Goal: Information Seeking & Learning: Find specific fact

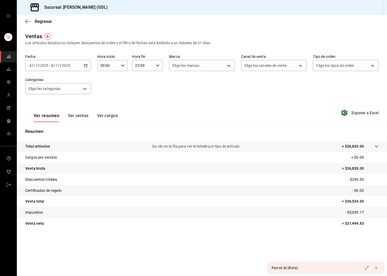
click at [82, 68] on div "[DATE] [DATE] - [DATE] [DATE]" at bounding box center [58, 65] width 66 height 11
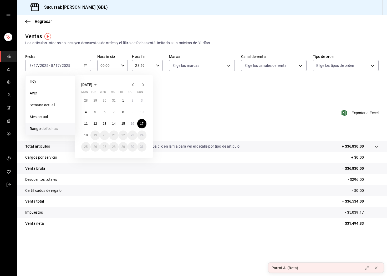
click at [197, 127] on div "Resumen Total artículos Da clic en la fila para ver el detalle por tipo de artí…" at bounding box center [202, 178] width 371 height 113
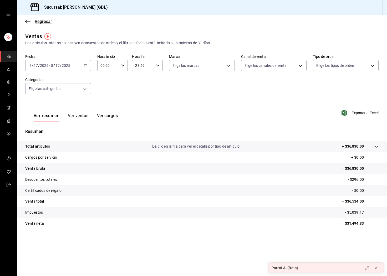
click at [28, 23] on icon "button" at bounding box center [27, 21] width 5 height 5
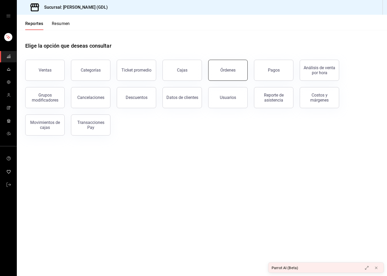
click at [224, 74] on button "Órdenes" at bounding box center [227, 70] width 39 height 21
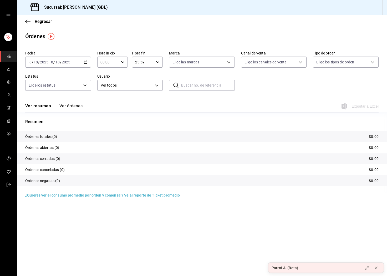
click at [68, 59] on div "[DATE] [DATE] - [DATE] [DATE]" at bounding box center [58, 62] width 66 height 11
click at [48, 135] on span "Rango de fechas" at bounding box center [50, 137] width 41 height 6
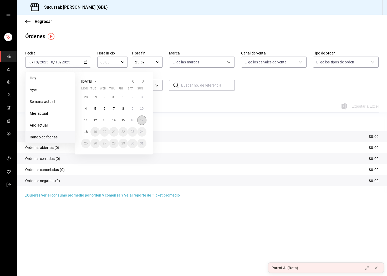
click at [144, 120] on button "17" at bounding box center [141, 120] width 9 height 9
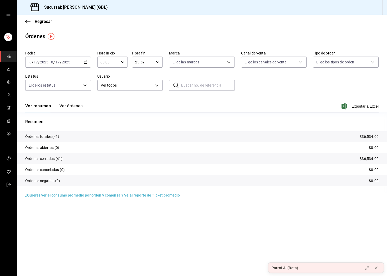
click at [78, 105] on button "Ver órdenes" at bounding box center [70, 107] width 23 height 9
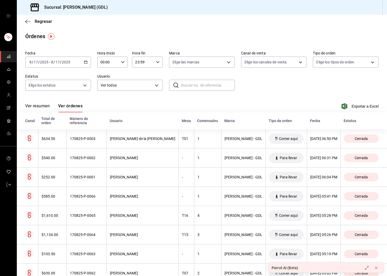
click at [36, 105] on button "Ver resumen" at bounding box center [37, 107] width 24 height 9
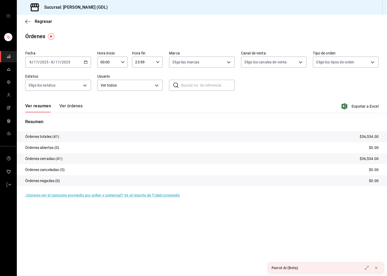
click at [72, 107] on button "Ver órdenes" at bounding box center [70, 107] width 23 height 9
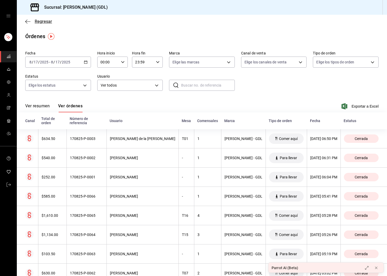
click at [30, 21] on icon "button" at bounding box center [27, 21] width 5 height 5
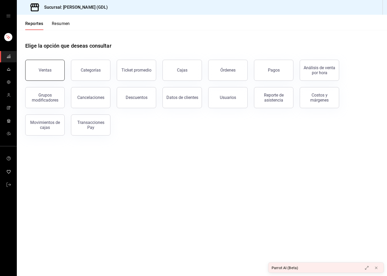
click at [49, 67] on button "Ventas" at bounding box center [44, 70] width 39 height 21
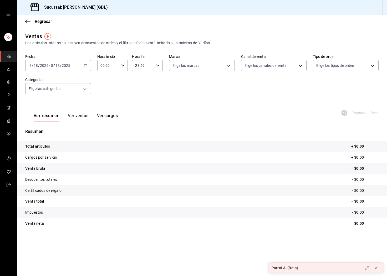
click at [76, 117] on button "Ver ventas" at bounding box center [78, 117] width 21 height 9
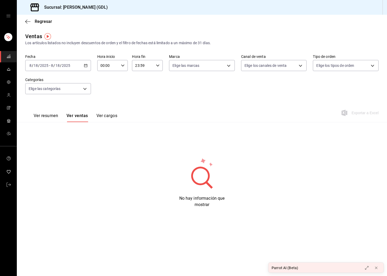
click at [58, 61] on div "[DATE] [DATE] - [DATE] [DATE]" at bounding box center [58, 65] width 66 height 11
click at [44, 95] on span "Ayer" at bounding box center [50, 94] width 41 height 6
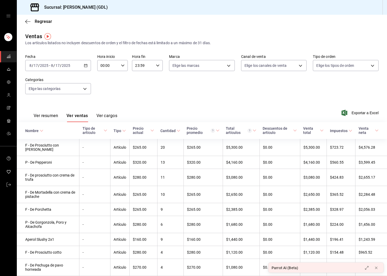
click at [43, 117] on button "Ver resumen" at bounding box center [46, 117] width 24 height 9
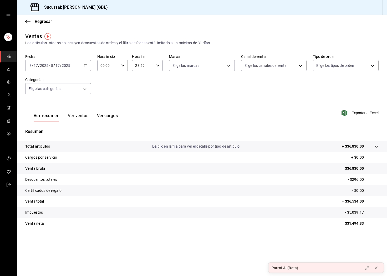
click at [67, 114] on div "Ver resumen Ver ventas Ver cargos" at bounding box center [76, 117] width 84 height 9
click at [116, 116] on button "Ver cargos" at bounding box center [107, 117] width 21 height 9
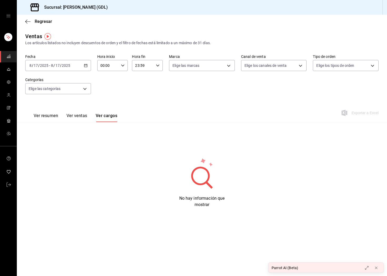
click at [83, 116] on button "Ver ventas" at bounding box center [77, 117] width 21 height 9
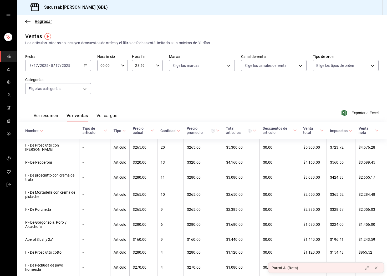
click at [31, 21] on span "Regresar" at bounding box center [38, 21] width 27 height 5
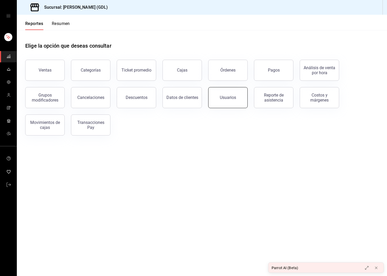
click at [236, 100] on button "Usuarios" at bounding box center [227, 97] width 39 height 21
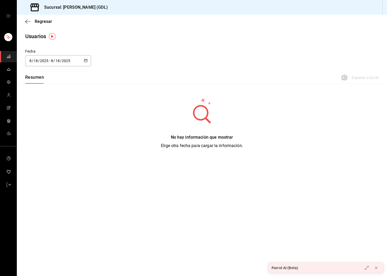
click at [25, 22] on div "Regresar" at bounding box center [202, 21] width 371 height 13
click at [30, 24] on div "Regresar" at bounding box center [202, 21] width 371 height 13
click at [29, 22] on icon "button" at bounding box center [27, 21] width 5 height 5
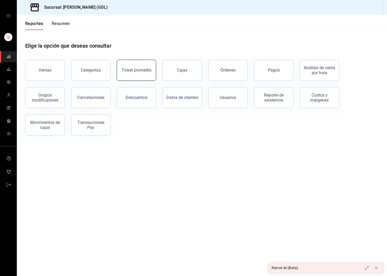
click at [131, 76] on button "Ticket promedio" at bounding box center [136, 70] width 39 height 21
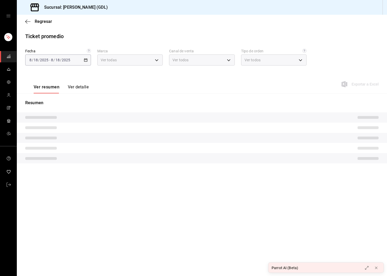
type input "c98b01ad-3431-465a-b391-fd370b6183a3"
type input "PARROT,UBER_EATS,RAPPI,DIDI_FOOD,ONLINE"
type input "5ecffce5-4264-4a64-9be0-877fe03393fb,864f8ddf-f8b3-4635-a869-96c2fe4116ec,b5d94…"
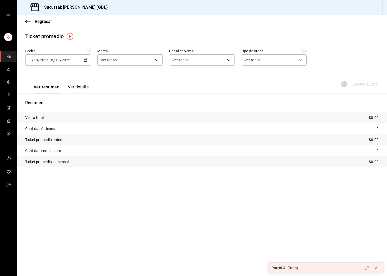
click at [55, 58] on input "18" at bounding box center [57, 60] width 5 height 4
click at [49, 87] on span "Ayer" at bounding box center [50, 88] width 41 height 6
click at [376, 151] on p "90" at bounding box center [377, 151] width 4 height 6
copy p "90"
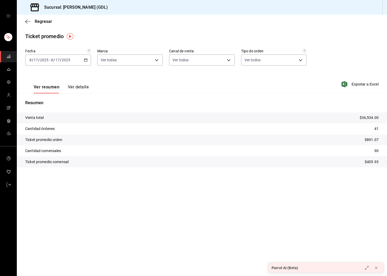
click at [83, 63] on div "[DATE] [DATE] - [DATE] [DATE]" at bounding box center [58, 59] width 66 height 11
click at [49, 121] on span "Rango de fechas" at bounding box center [50, 124] width 41 height 6
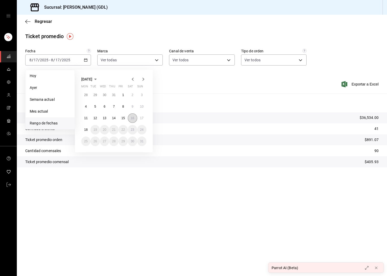
click at [131, 118] on abbr "16" at bounding box center [132, 118] width 3 height 4
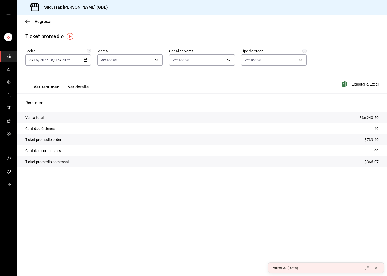
click at [378, 151] on p "99" at bounding box center [377, 151] width 4 height 6
copy p "99"
click at [67, 62] on div "[DATE] [DATE] - [DATE] [DATE]" at bounding box center [58, 59] width 66 height 11
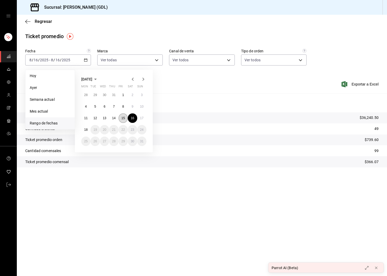
click at [125, 119] on button "15" at bounding box center [123, 117] width 9 height 9
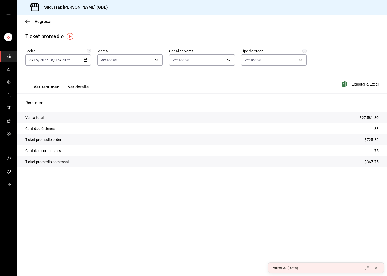
click at [373, 152] on tr "Cantidad comensales 75" at bounding box center [202, 150] width 371 height 11
copy p "75"
click at [72, 61] on div "[DATE] [DATE] - [DATE] [DATE]" at bounding box center [58, 59] width 66 height 11
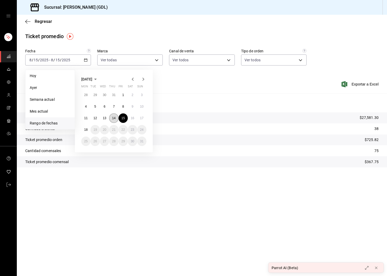
click at [112, 116] on button "14" at bounding box center [113, 117] width 9 height 9
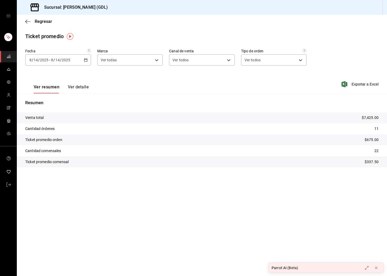
click at [377, 149] on p "22" at bounding box center [377, 151] width 4 height 6
copy p "22"
click at [66, 58] on div "[DATE] [DATE] - [DATE] [DATE]" at bounding box center [58, 59] width 66 height 11
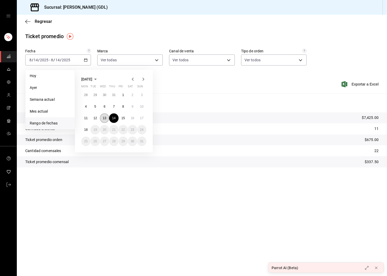
click at [107, 120] on button "13" at bounding box center [104, 117] width 9 height 9
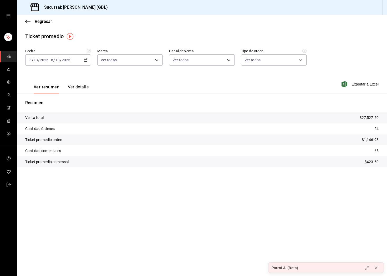
click at [378, 150] on p "65" at bounding box center [377, 151] width 4 height 6
copy p "65"
click at [80, 60] on div "[DATE] [DATE] - [DATE] [DATE]" at bounding box center [58, 59] width 66 height 11
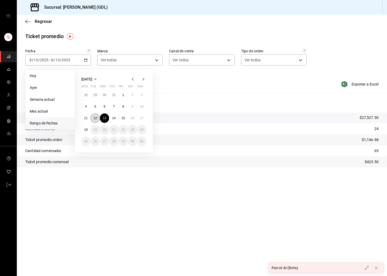
click at [94, 117] on abbr "12" at bounding box center [94, 118] width 3 height 4
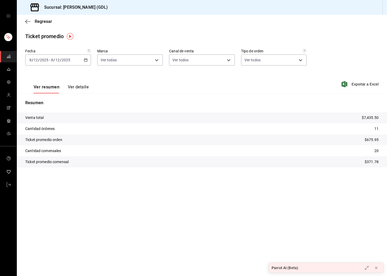
click at [377, 153] on p "20" at bounding box center [377, 151] width 4 height 6
copy p "20"
click at [84, 57] on div "[DATE] [DATE] - [DATE] [DATE]" at bounding box center [58, 59] width 66 height 11
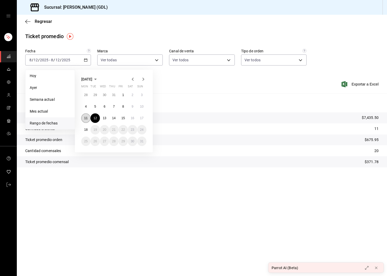
click at [84, 118] on abbr "11" at bounding box center [85, 118] width 3 height 4
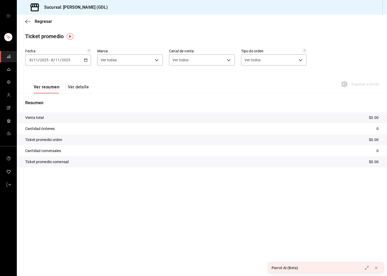
click at [37, 58] on input "11" at bounding box center [35, 60] width 5 height 4
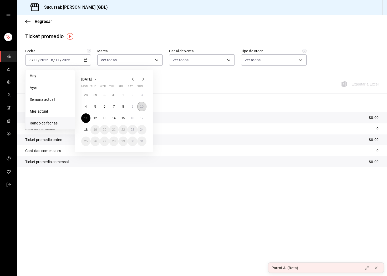
click at [141, 108] on button "10" at bounding box center [141, 106] width 9 height 9
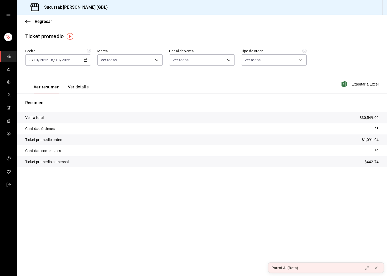
click at [378, 151] on p "69" at bounding box center [377, 151] width 4 height 6
click at [376, 151] on p "69" at bounding box center [377, 151] width 4 height 6
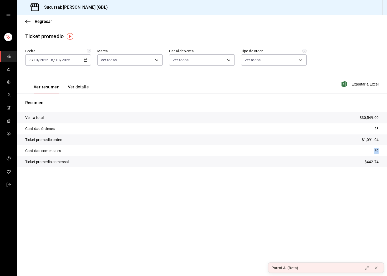
click at [376, 151] on p "69" at bounding box center [377, 151] width 4 height 6
copy p "69"
click at [64, 60] on input "2025" at bounding box center [66, 60] width 9 height 4
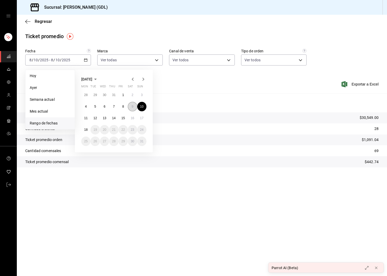
click at [133, 105] on abbr "9" at bounding box center [133, 107] width 2 height 4
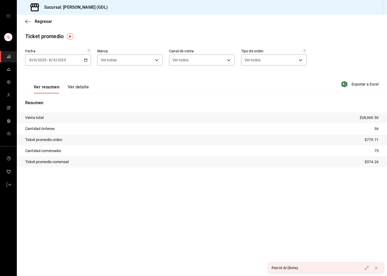
click at [377, 149] on p "75" at bounding box center [377, 151] width 4 height 6
copy p "75"
